Goal: Information Seeking & Learning: Check status

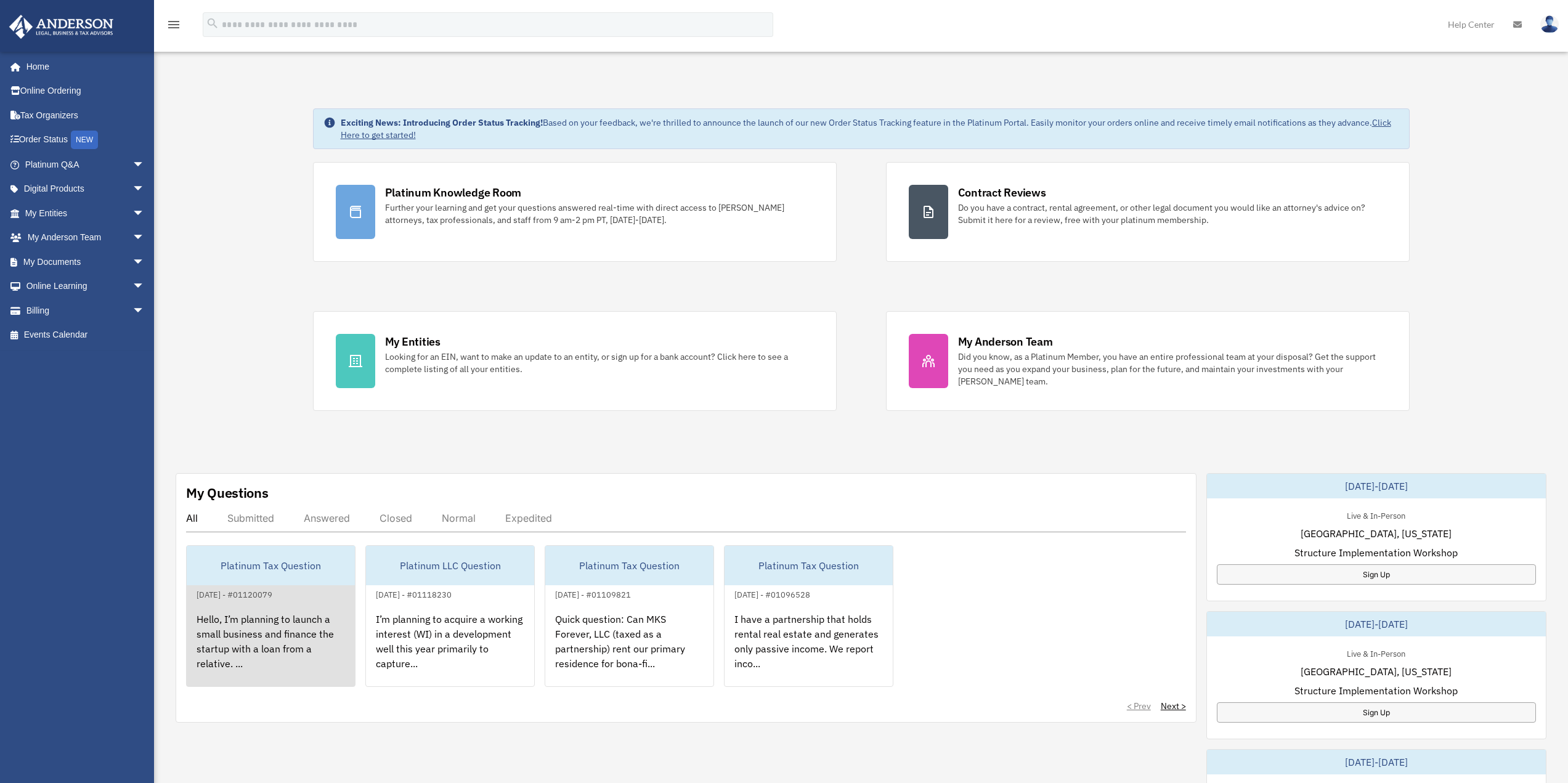
click at [283, 569] on div "Platinum Tax Question" at bounding box center [271, 566] width 168 height 40
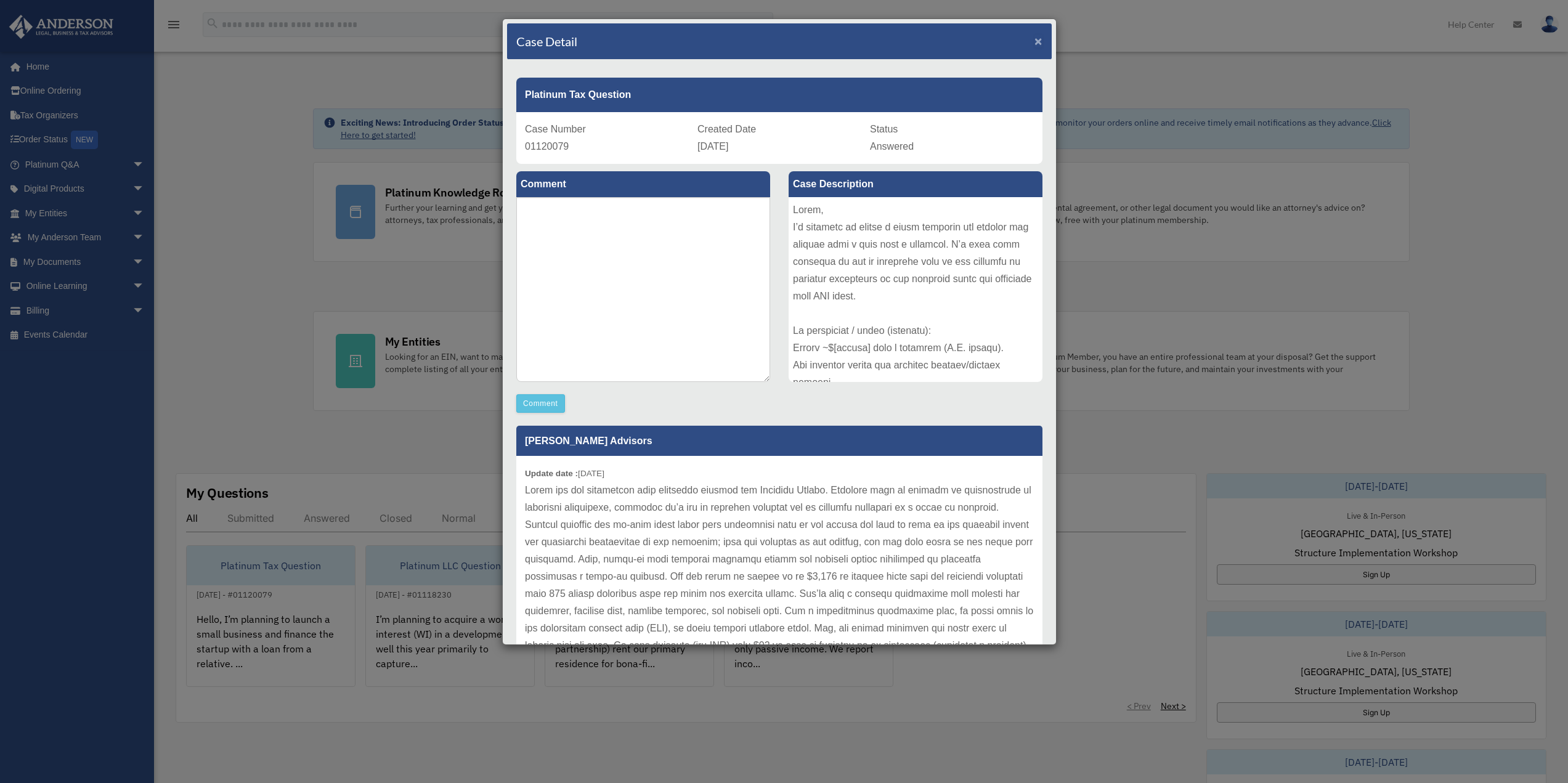
click at [1035, 42] on span "×" at bounding box center [1039, 41] width 8 height 14
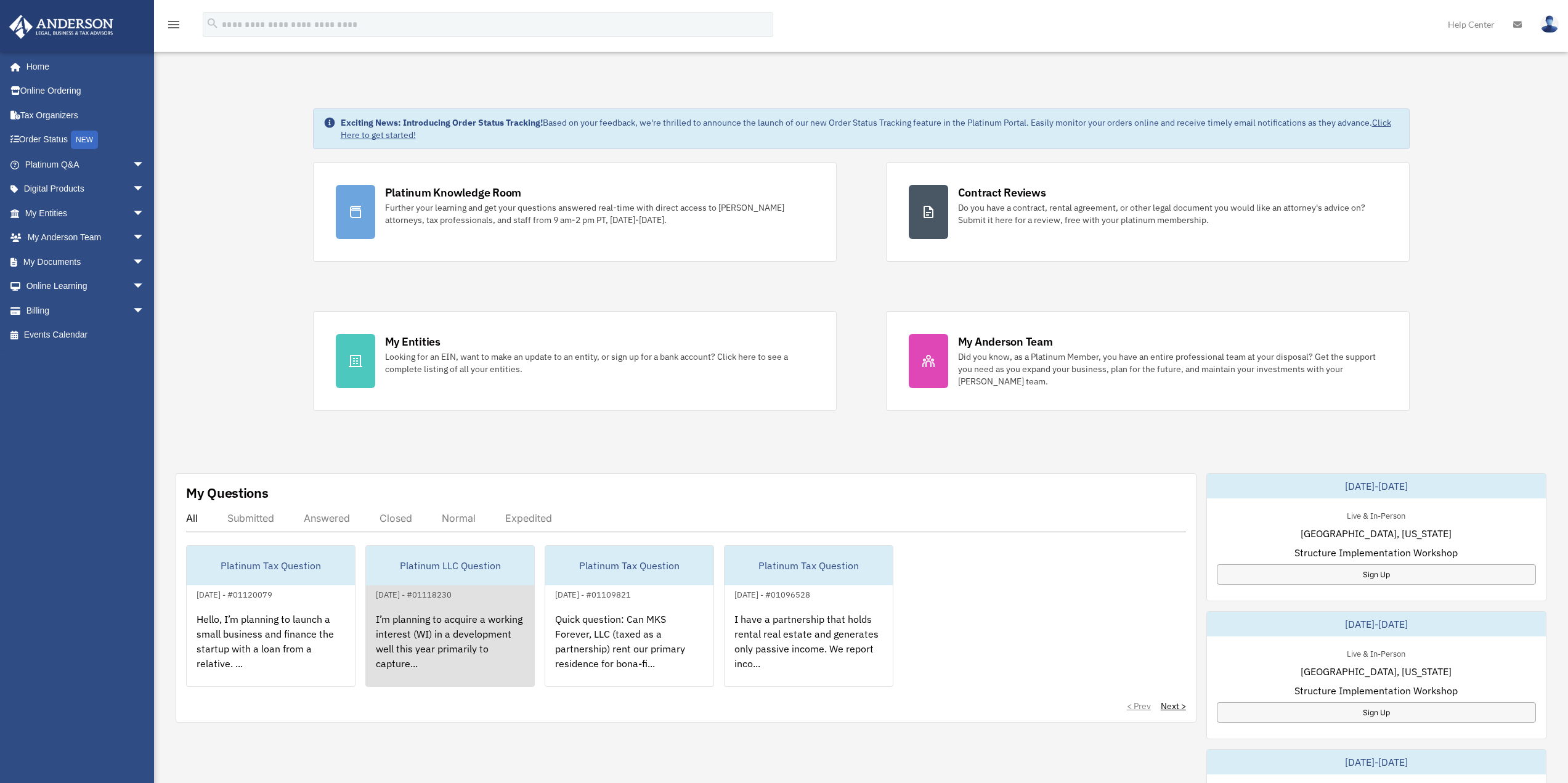
click at [432, 636] on div "I’m planning to acquire a working interest (WI) in a development well this year…" at bounding box center [450, 650] width 168 height 96
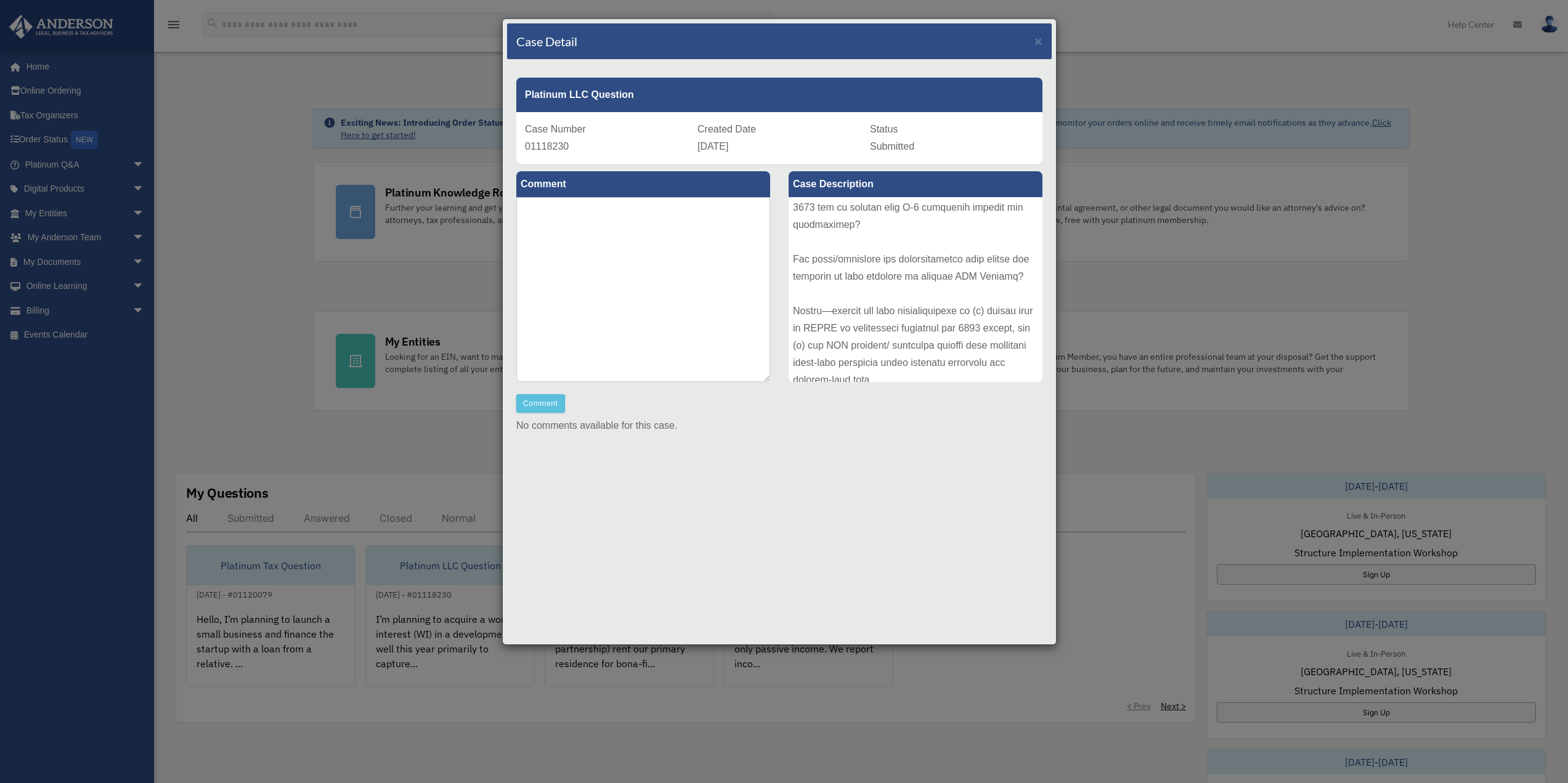
scroll to position [859, 0]
click at [1036, 42] on span "×" at bounding box center [1039, 41] width 8 height 14
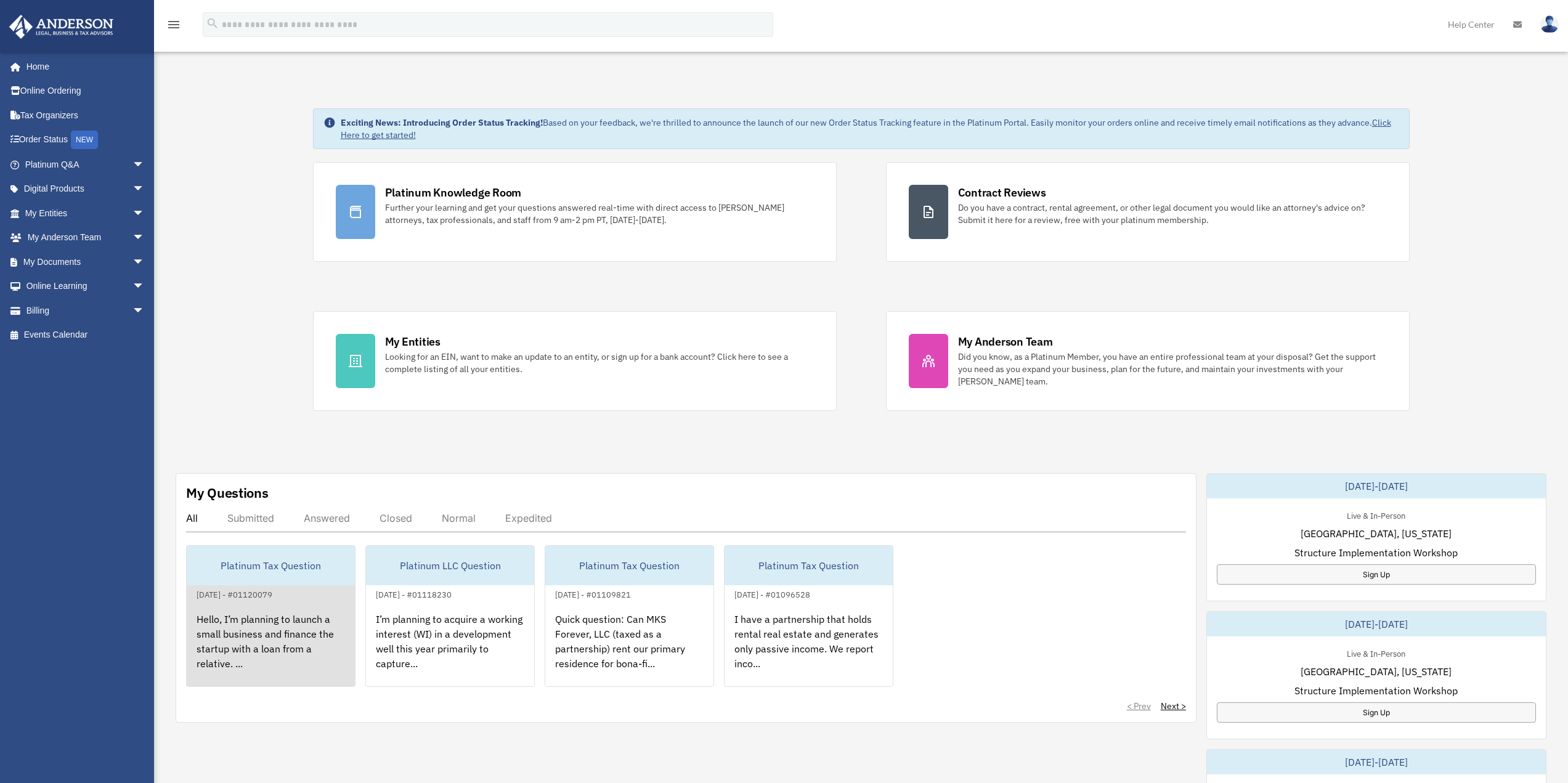
click at [300, 640] on div "Hello, I’m planning to launch a small business and finance the startup with a l…" at bounding box center [271, 650] width 168 height 96
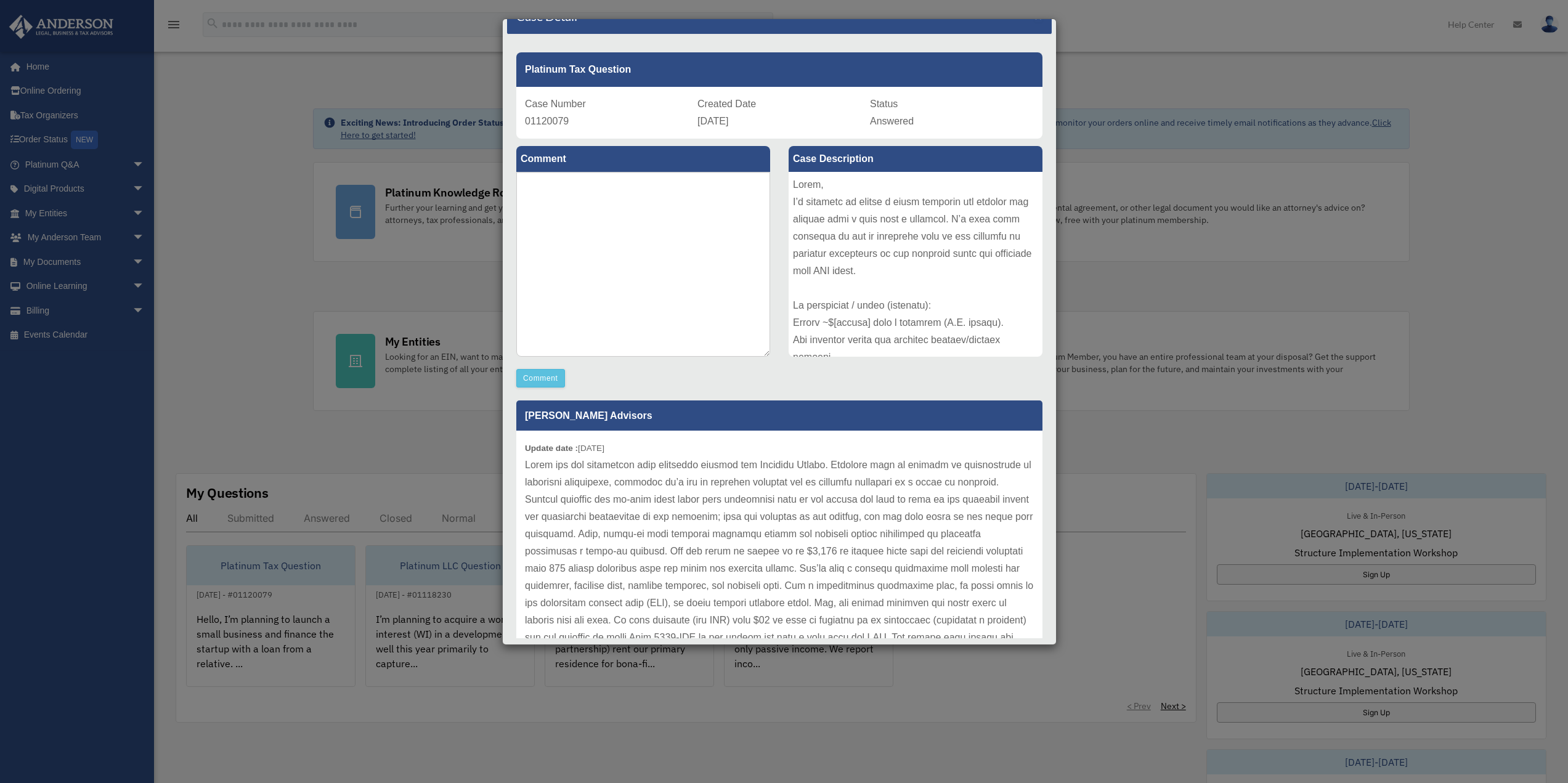
scroll to position [0, 0]
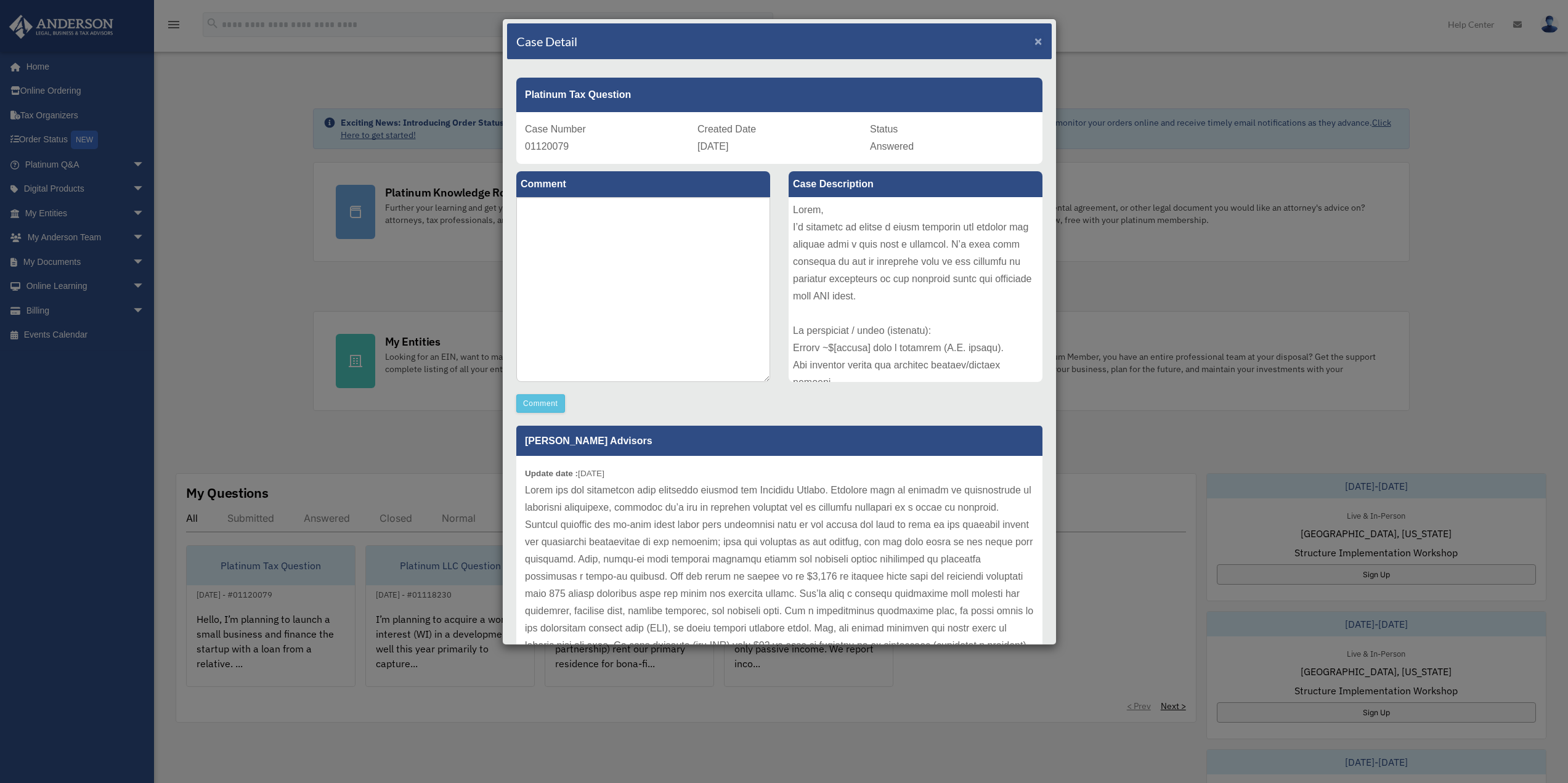
click at [1035, 40] on span "×" at bounding box center [1039, 41] width 8 height 14
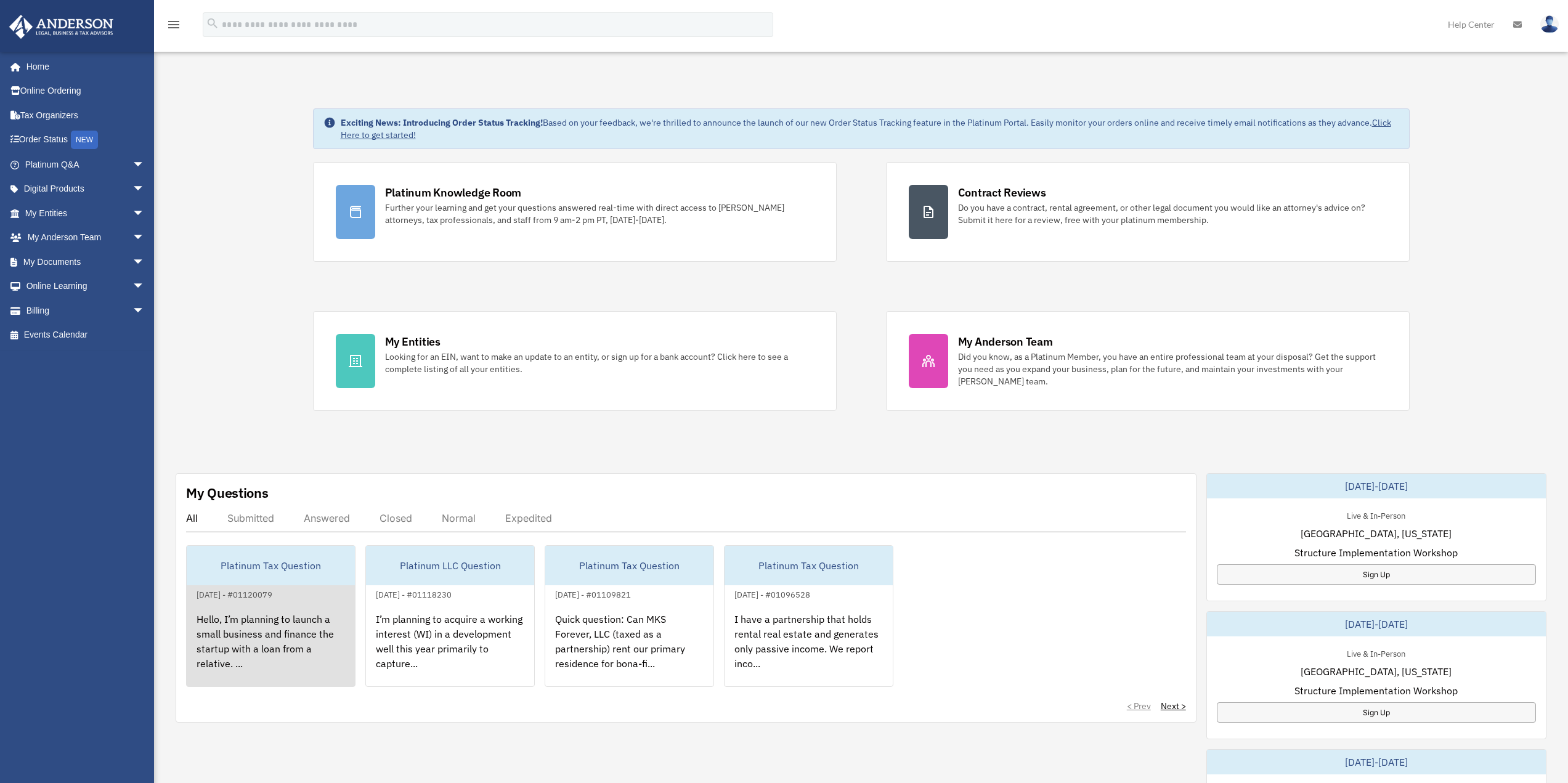
click at [278, 563] on div "Platinum Tax Question" at bounding box center [271, 566] width 168 height 40
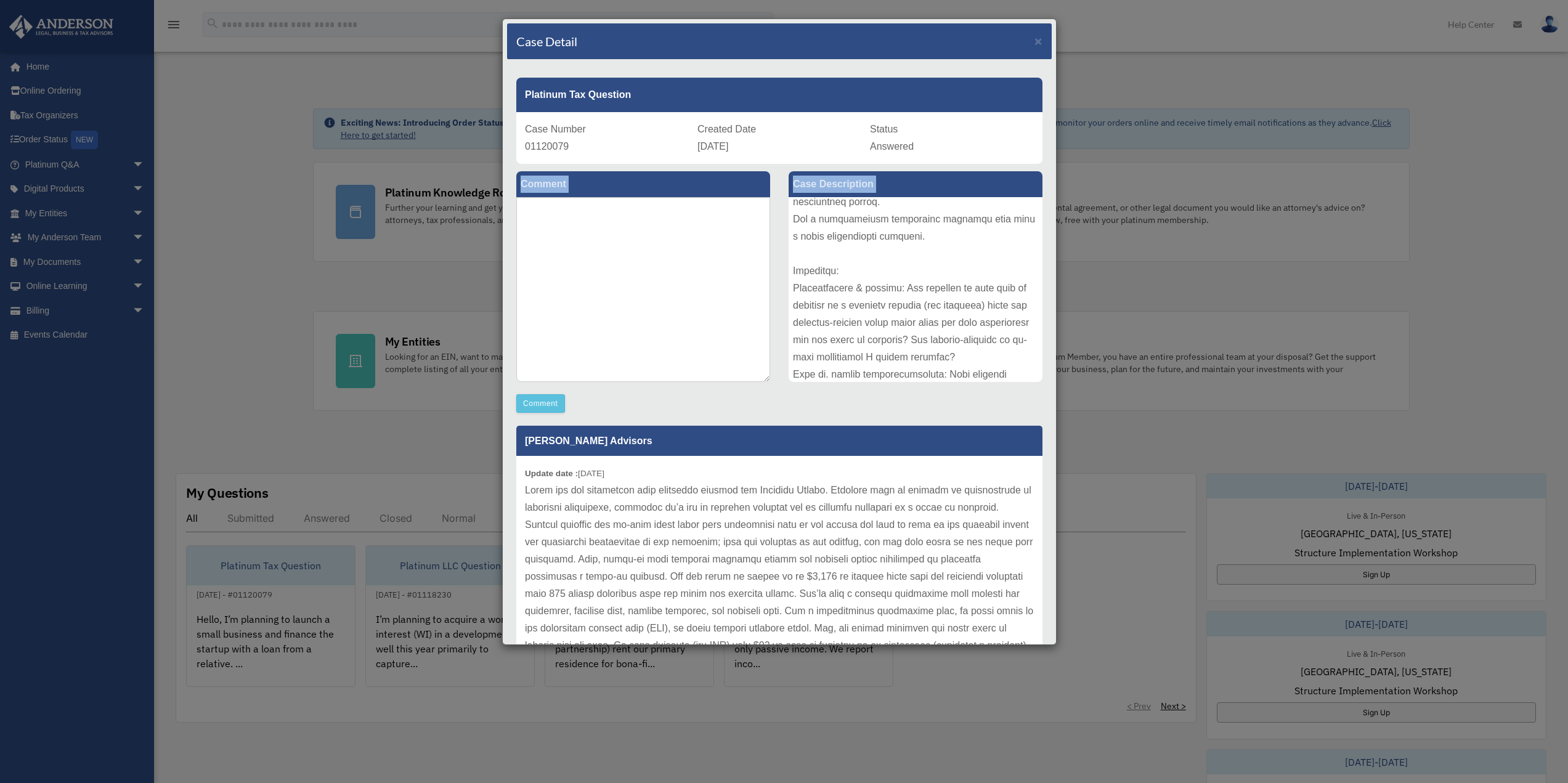
scroll to position [445, 0]
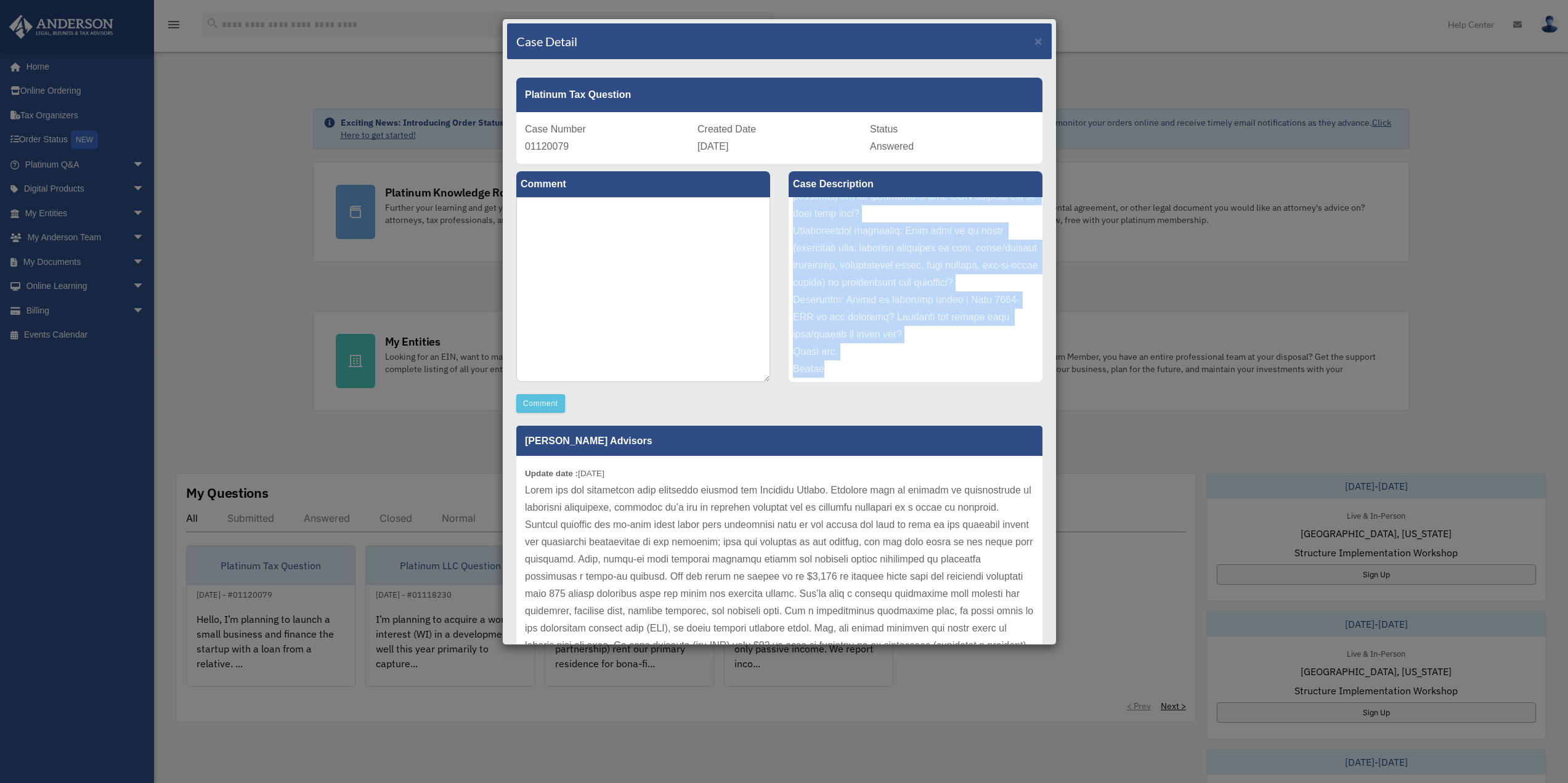
drag, startPoint x: 787, startPoint y: 208, endPoint x: 913, endPoint y: 362, distance: 199.0
click at [913, 362] on div at bounding box center [915, 290] width 254 height 185
copy div "Lorem, I’d sitametc ad elitse d eiusm temporin utl etdolor mag aliquae admi v q…"
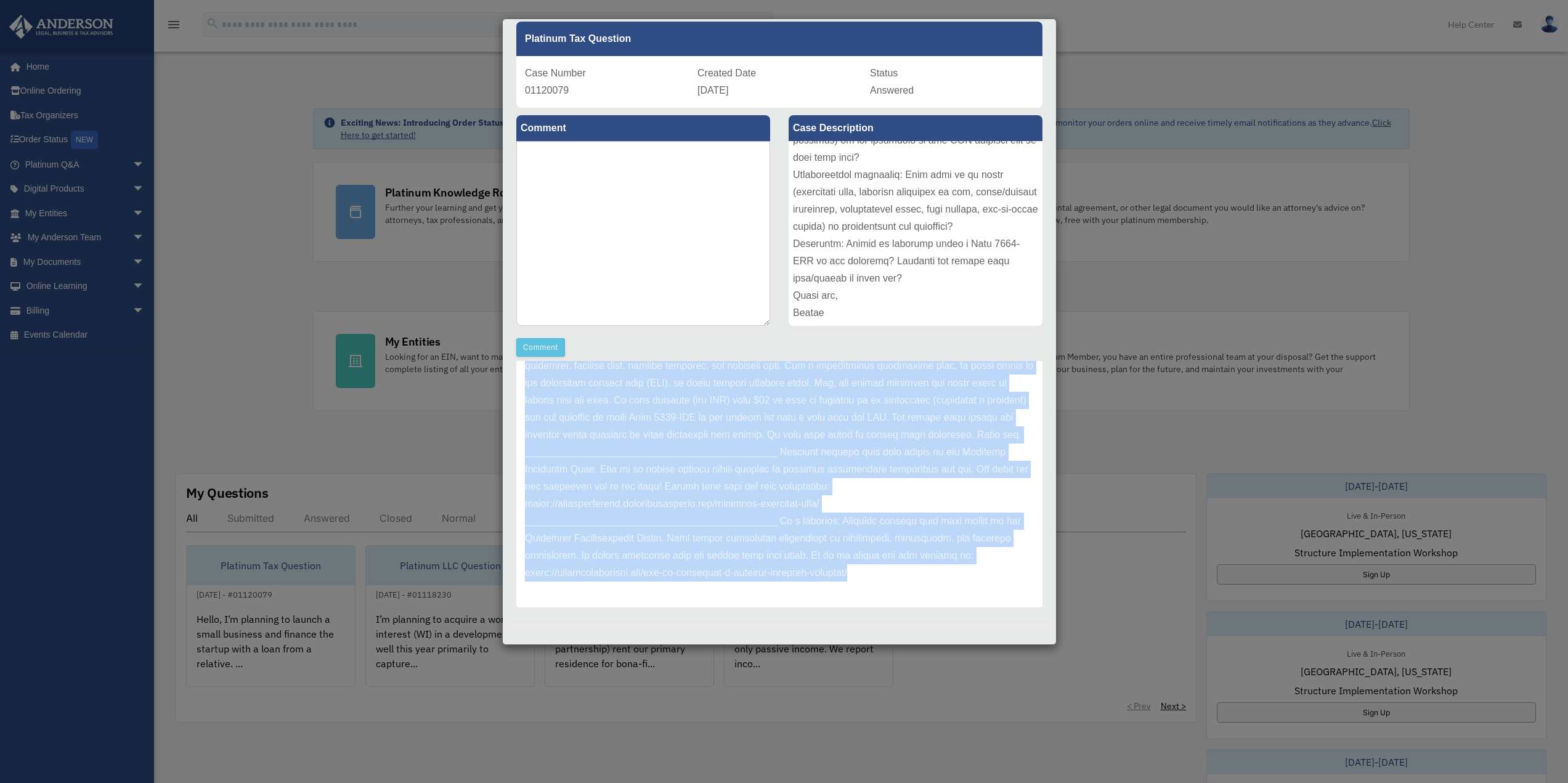
drag, startPoint x: 527, startPoint y: 493, endPoint x: 1030, endPoint y: 665, distance: 531.6
click at [1033, 667] on div "Case Detail × Platinum Tax Question Case Number 01120079 Created Date [DATE] St…" at bounding box center [784, 392] width 1568 height 783
copy div "Lorem ips dol sitametcon adip elitseddo eiusmod tem Incididu Utlabo. Etdolore m…"
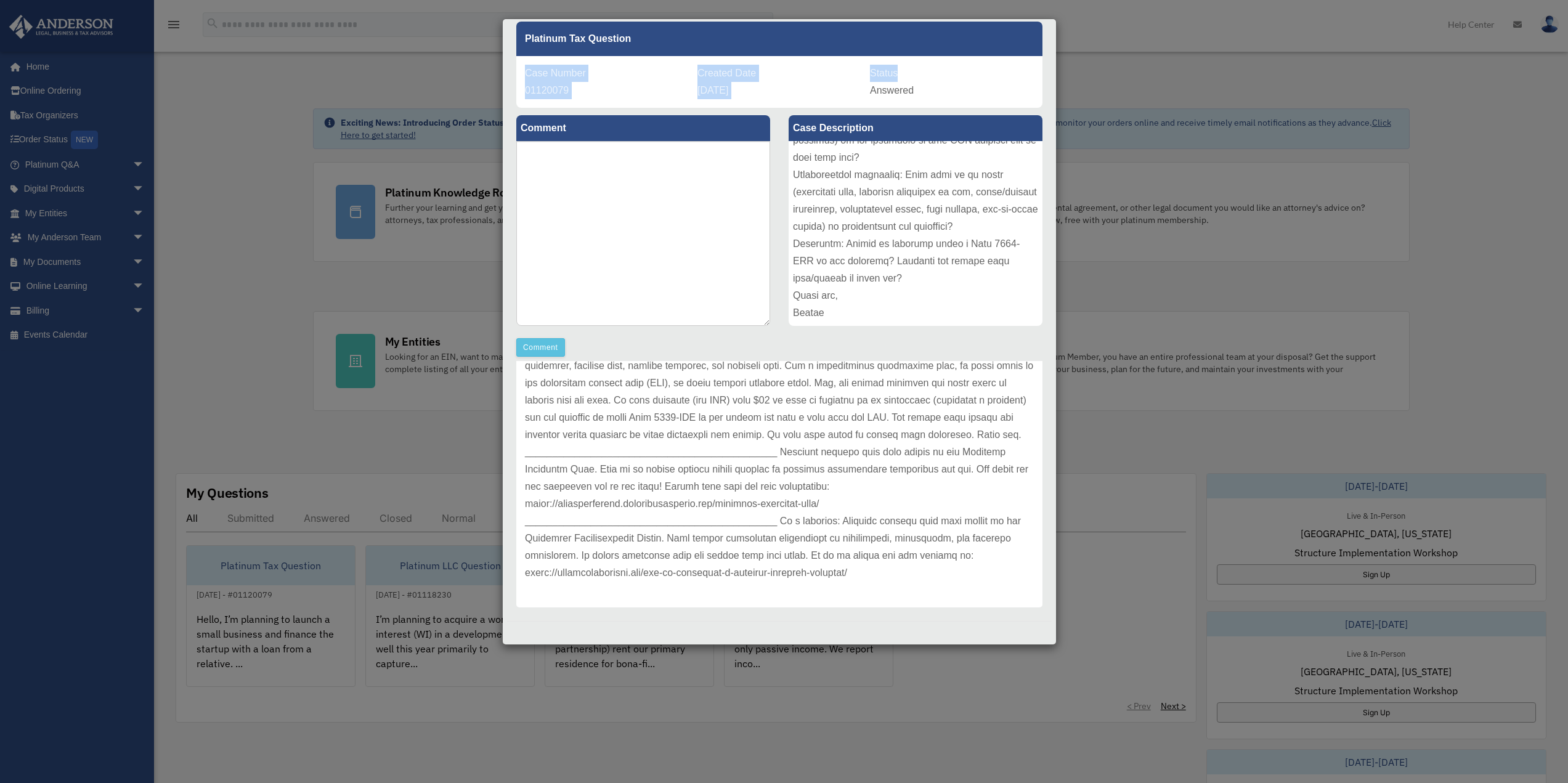
click at [1401, 55] on div "Case Detail × Platinum Tax Question Case Number 01120079 Created Date [DATE] St…" at bounding box center [784, 392] width 1568 height 783
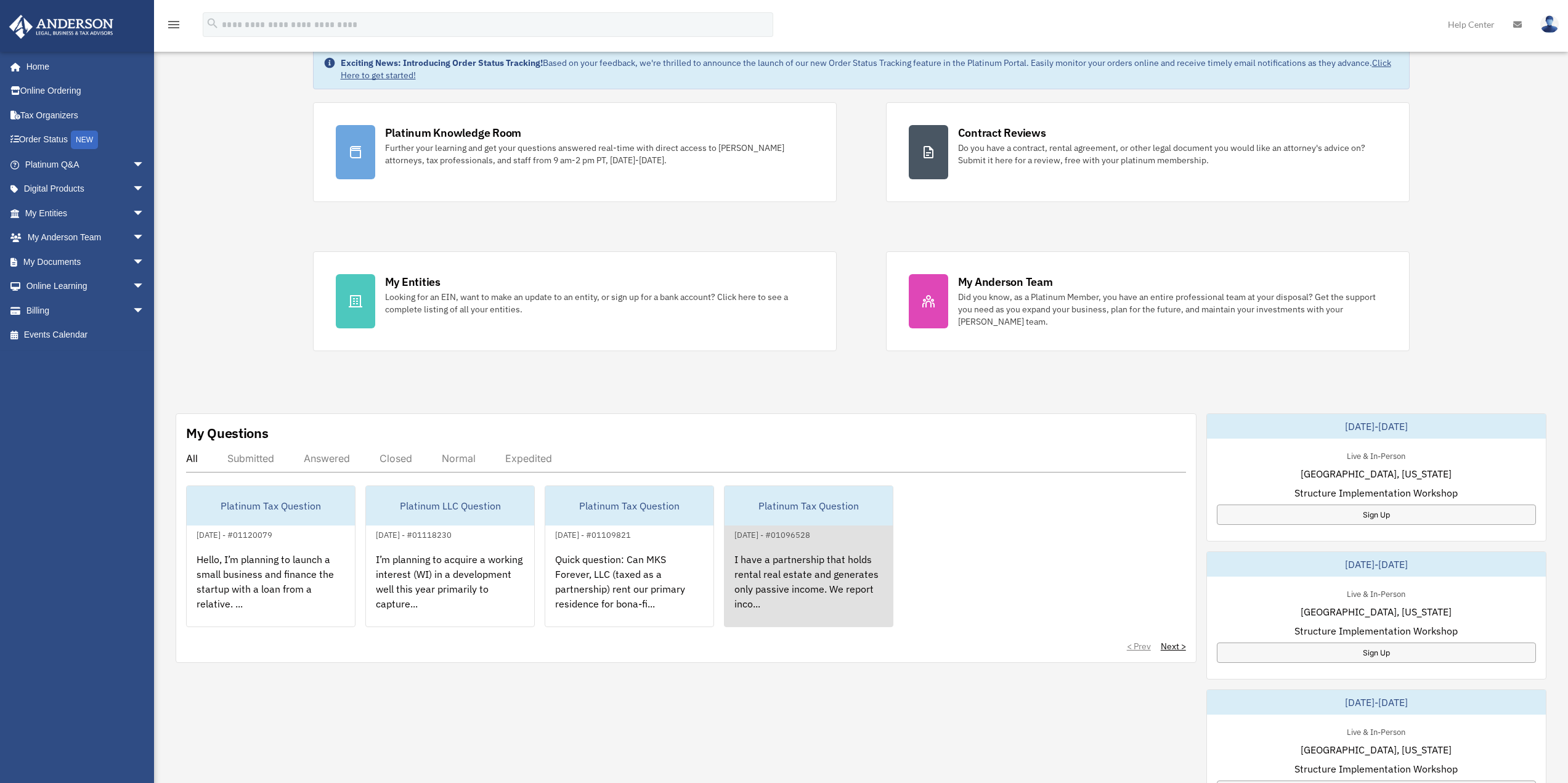
scroll to position [0, 0]
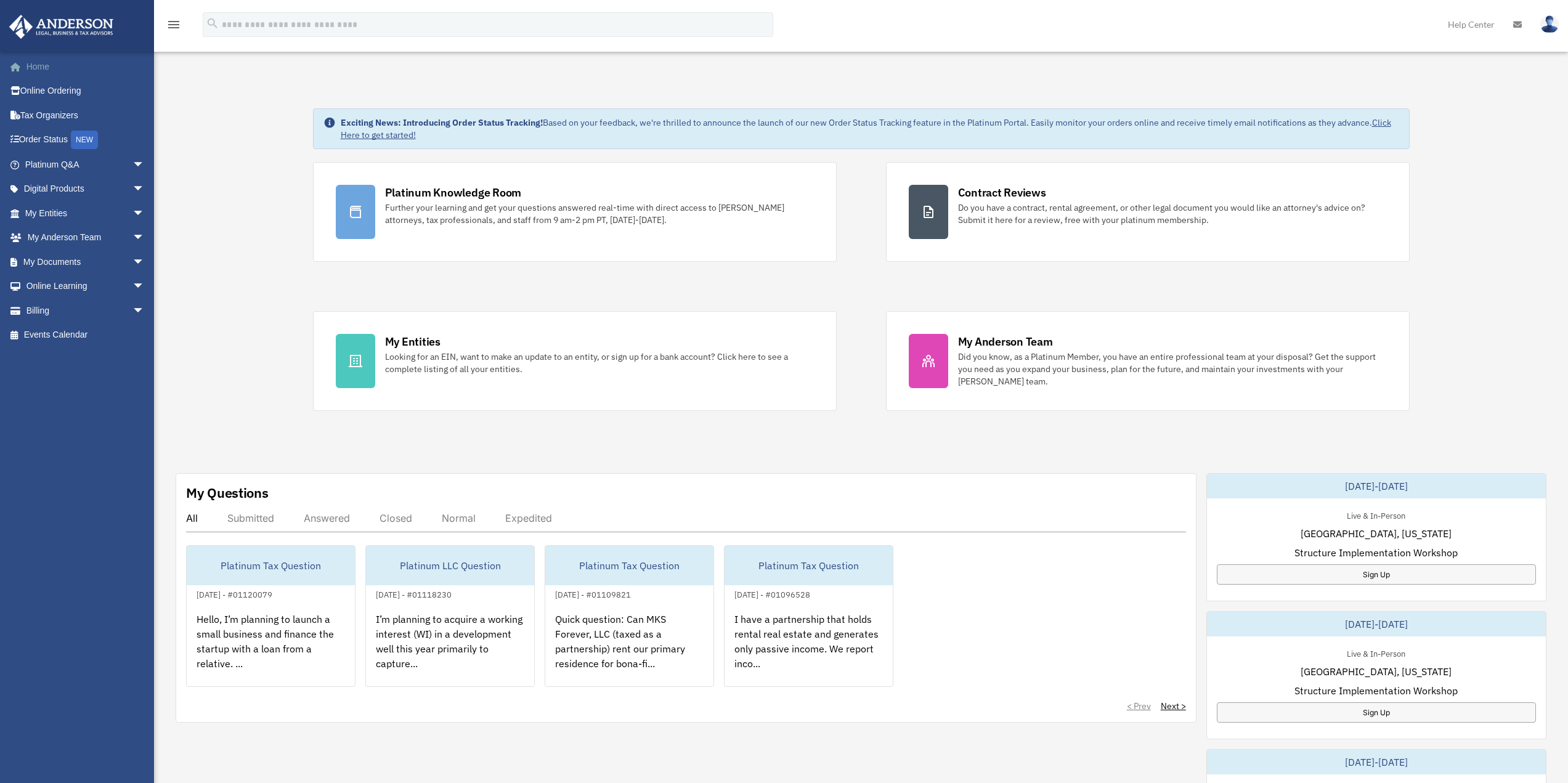
click at [34, 65] on link "Home" at bounding box center [86, 66] width 155 height 25
